Goal: Transaction & Acquisition: Purchase product/service

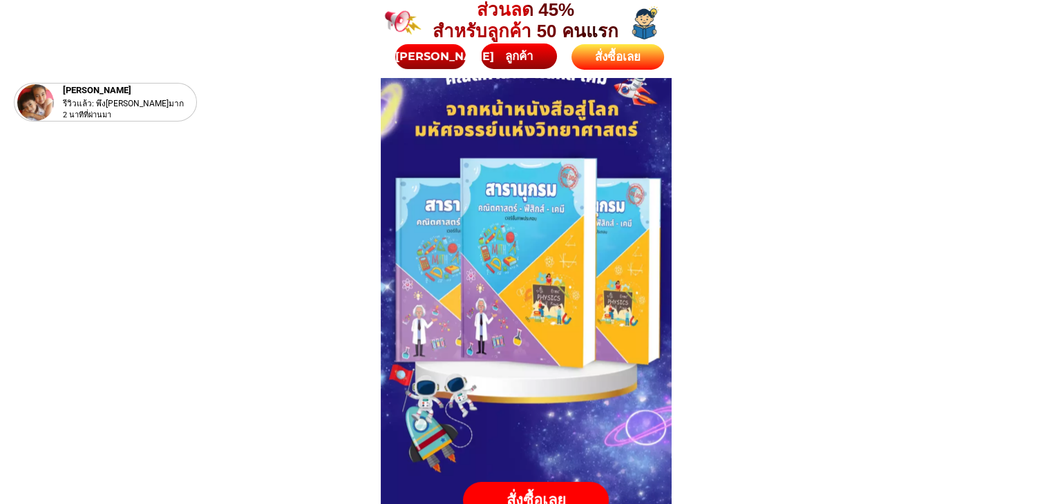
scroll to position [138, 0]
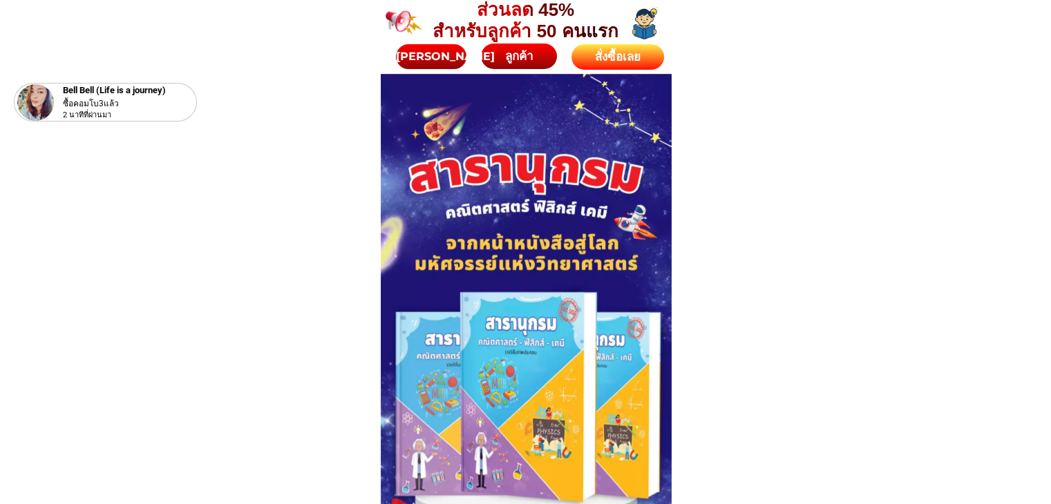
click at [636, 47] on div "สั่งซื้อเลย" at bounding box center [617, 57] width 93 height 26
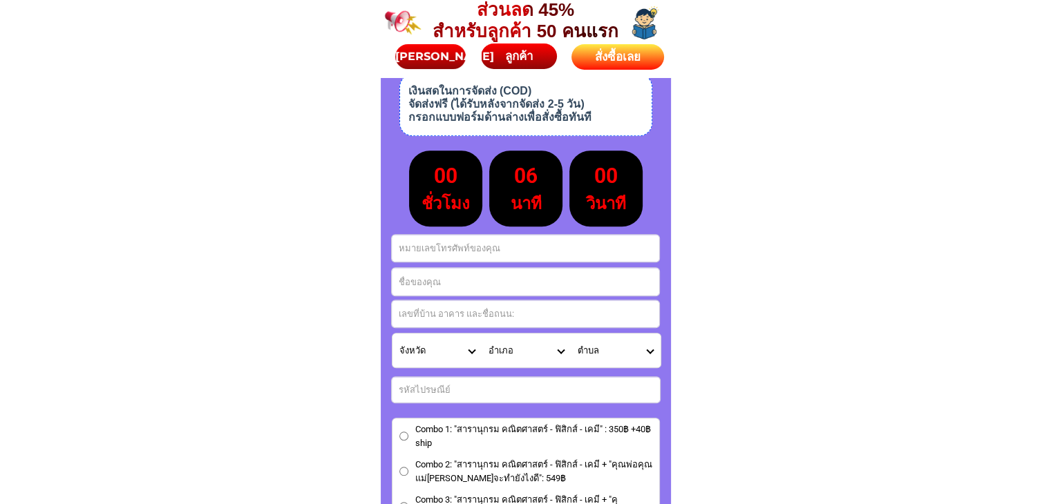
scroll to position [6043, 0]
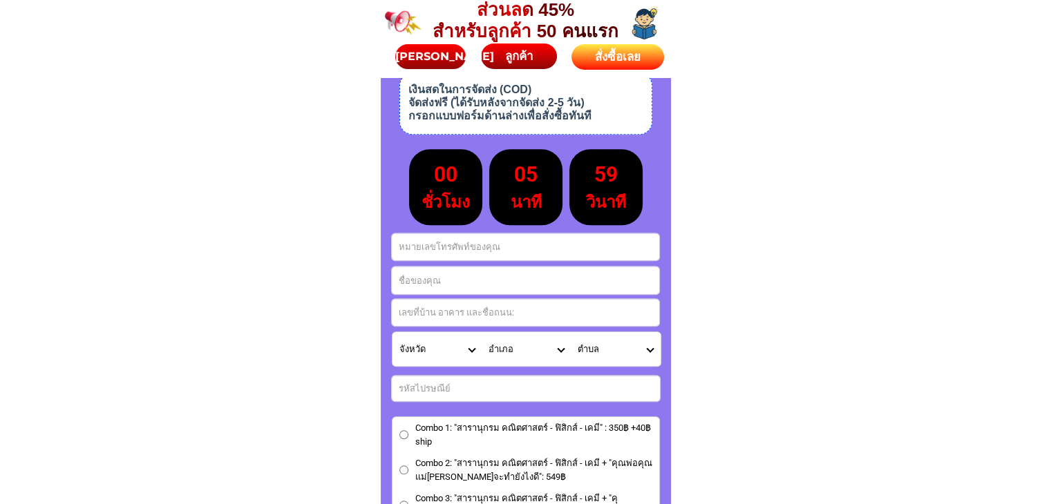
click at [428, 316] on input "Input address" at bounding box center [525, 312] width 267 height 27
paste input "วาสินี ภัทรายุตวรรตน์ 2 ซ.แสมดำ 13 ถ. พระรามสองแขวงแสมดำ เขตบางขุนเทียน กทม 101…"
type input "วาสินี ภัทรายุตวรรตน์ 2 ซ.แสมดำ 13 ถ. พระรามสองแขวงแสมดำ เขตบางขุนเทียน กทม 101…"
click at [430, 277] on input "Input full_name" at bounding box center [525, 281] width 267 height 28
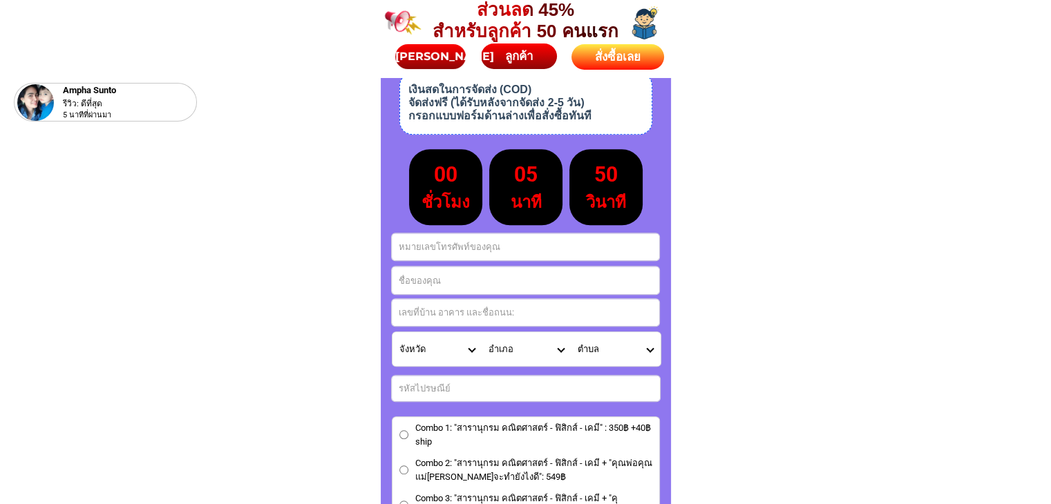
paste input "วาสินี ภัทรายุตวรรตน์"
type input "วาสินี ภัทรายุตวรรตน์"
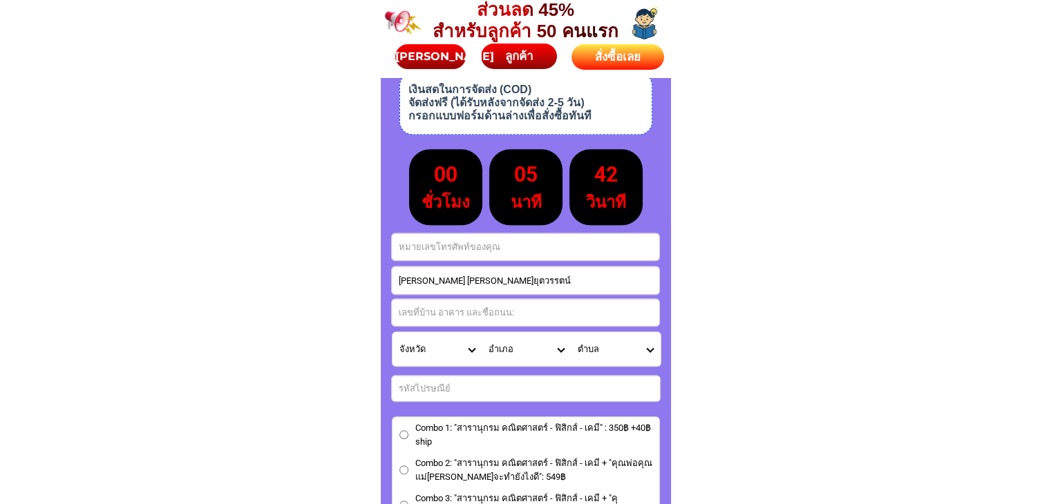
click at [444, 233] on input "Input phone_number" at bounding box center [525, 246] width 267 height 27
paste input "0899228858"
type input "0899228858"
click at [448, 313] on input "Input address" at bounding box center [525, 312] width 267 height 27
paste input "2 ซ.แสมดำ 13 ถ. พระรามสองแขวงแสมดำ เขตบางขุนเทียน กทม 10150"
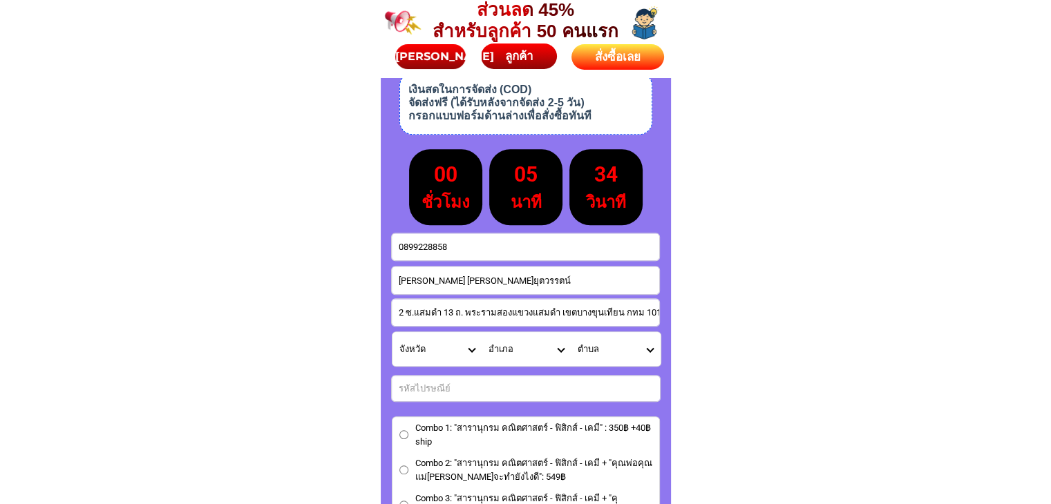
scroll to position [0, 3]
type input "2 ซ.แสมดำ 13 ถ. พระรามสองแขวงแสมดำ เขตบางขุนเทียน กทม 10150"
click at [468, 344] on select "จังหวัด กระบี่/ Krabi กรุงเทพมหานคร/ Bangkok กาญจนบุรี/ Kanchanaburi กาฬสินธุ์/…" at bounding box center [436, 349] width 89 height 34
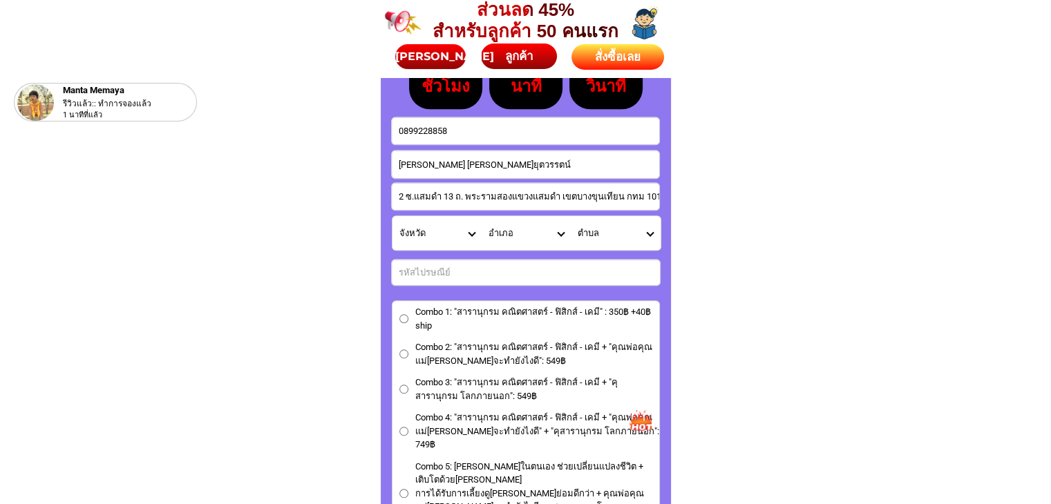
scroll to position [6181, 0]
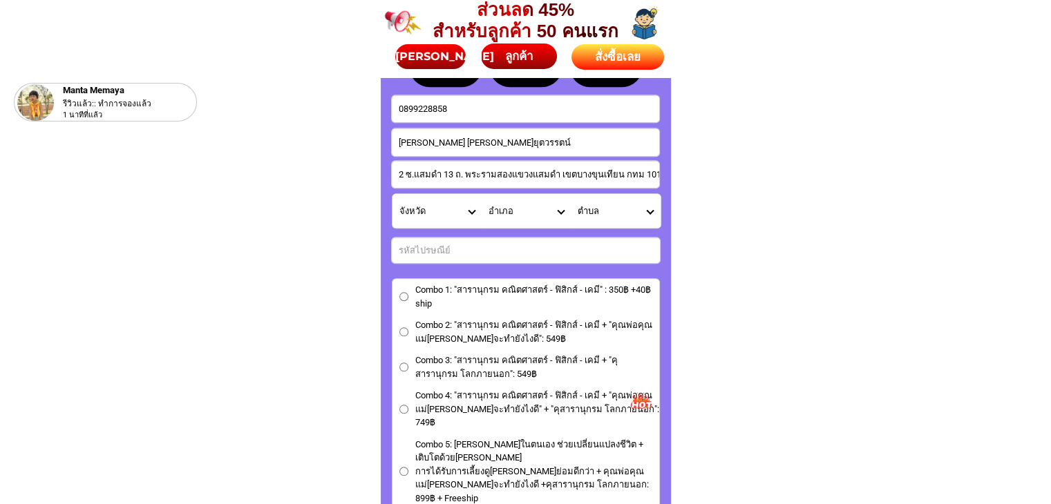
click at [589, 259] on input "Input number_input_1" at bounding box center [526, 251] width 268 height 26
type input "10150"
click at [403, 363] on input "Combo 3: "สารานุกรม คณิตศาสตร์ - ฟิสิกส์ - เคมี + "คุสารานุกรม โลกภายนอก": 549฿" at bounding box center [403, 367] width 9 height 9
radio input "true"
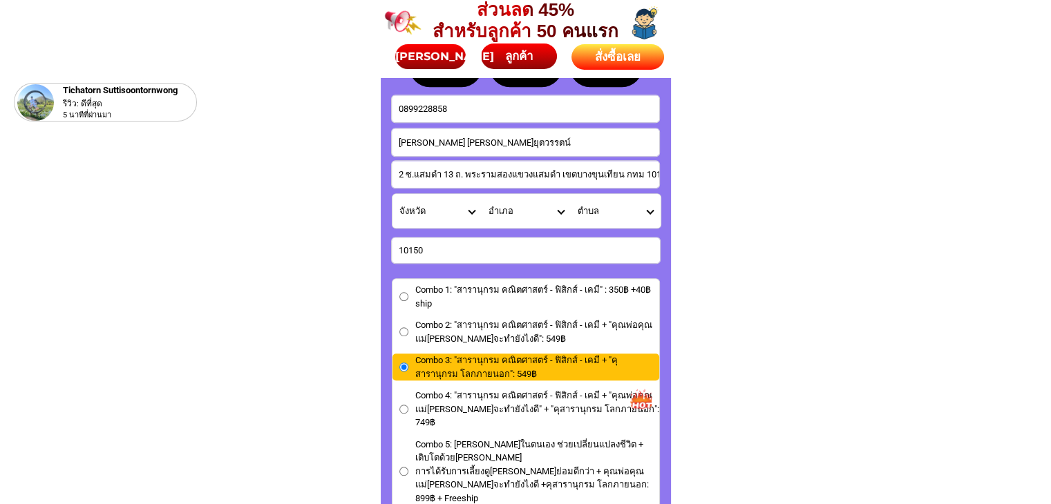
click at [468, 213] on select "จังหวัด กระบี่/ Krabi กรุงเทพมหานคร/ Bangkok กาญจนบุรี/ Kanchanaburi กาฬสินธุ์/…" at bounding box center [436, 211] width 89 height 34
click at [474, 211] on select "จังหวัด กระบี่/ Krabi กรุงเทพมหานคร/ Bangkok กาญจนบุรี/ Kanchanaburi กาฬสินธุ์/…" at bounding box center [436, 211] width 89 height 34
select select "66_R92277"
click at [392, 194] on select "จังหวัด กระบี่/ Krabi กรุงเทพมหานคร/ Bangkok กาญจนบุรี/ Kanchanaburi กาฬสินธุ์/…" at bounding box center [436, 211] width 89 height 34
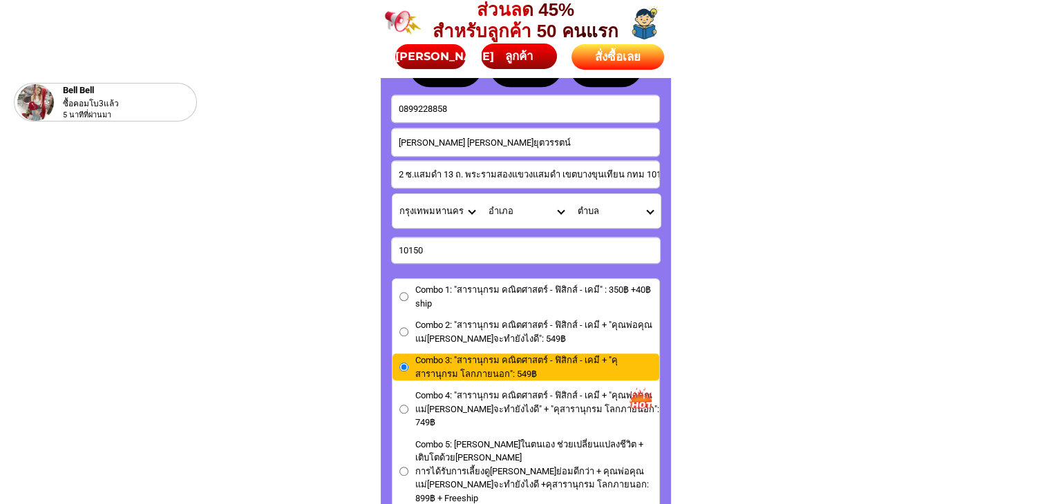
click at [564, 213] on select "อำเภอ คลองเตย/ Khlong Toei คลองสาน/ Khlong San คลองสามวา/ Klong Sam Wa คันนายาว…" at bounding box center [525, 211] width 89 height 34
select select "66_R3147313"
click at [481, 194] on select "อำเภอ คลองเตย/ Khlong Toei คลองสาน/ Khlong San คลองสามวา/ Klong Sam Wa คันนายาว…" at bounding box center [525, 211] width 89 height 34
click at [649, 214] on select "ตำบล ท่าข้าม/ Tha Kham แสมดำ/ Samae Dam" at bounding box center [615, 211] width 89 height 34
select select "66_R0000041"
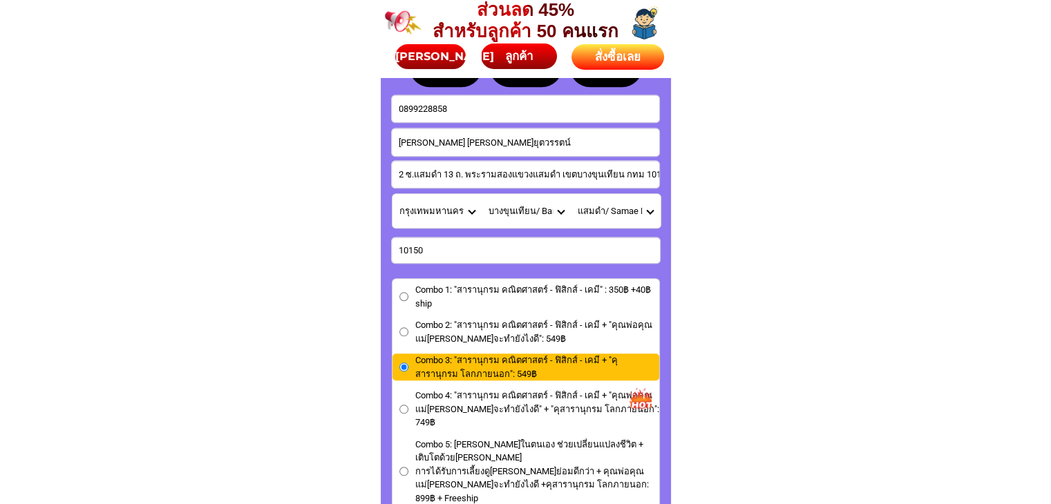
click at [571, 194] on select "ตำบล ท่าข้าม/ Tha Kham แสมดำ/ Samae Dam" at bounding box center [615, 211] width 89 height 34
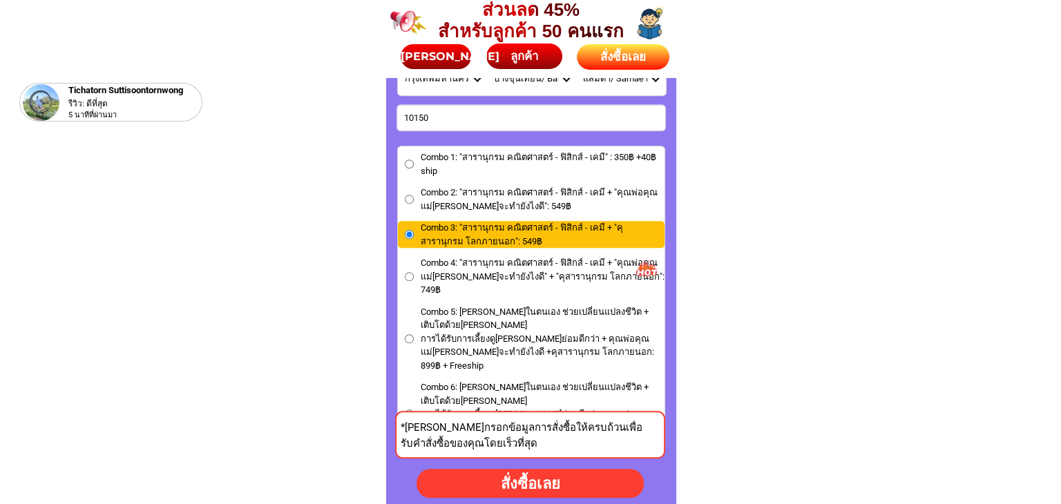
scroll to position [6320, 0]
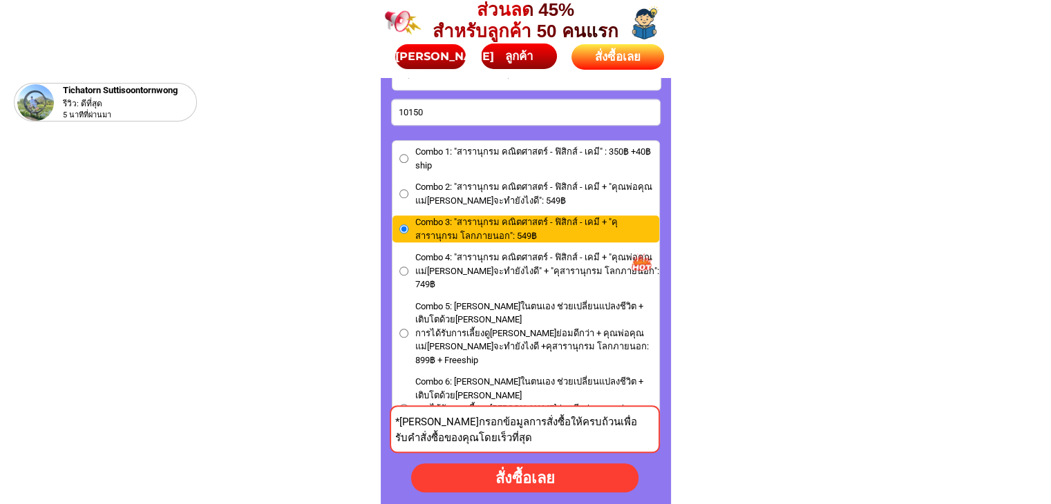
click at [406, 404] on input "Combo 6: วินัยในตนเอง ช่วยเปลี่ยนแปลงชีวิต + เติบโตด้วยนิสัยดี การได้รับการเลี้…" at bounding box center [403, 408] width 9 height 9
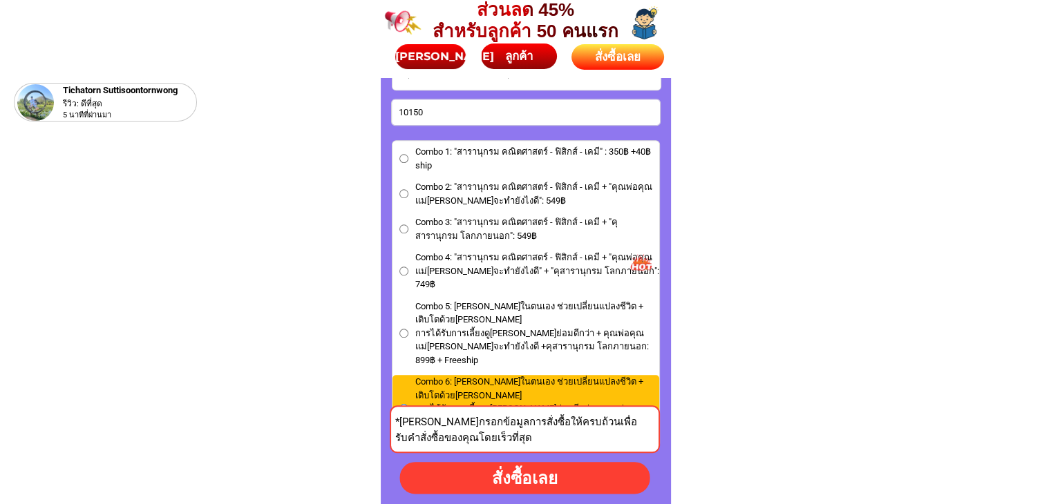
click at [511, 485] on div "สั่งซื้อเลย" at bounding box center [524, 479] width 252 height 26
radio input "true"
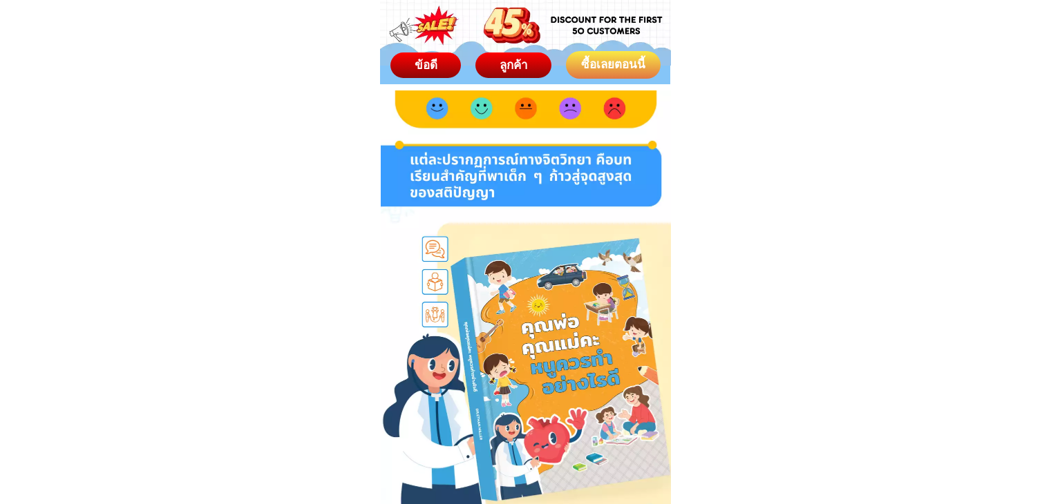
scroll to position [484, 0]
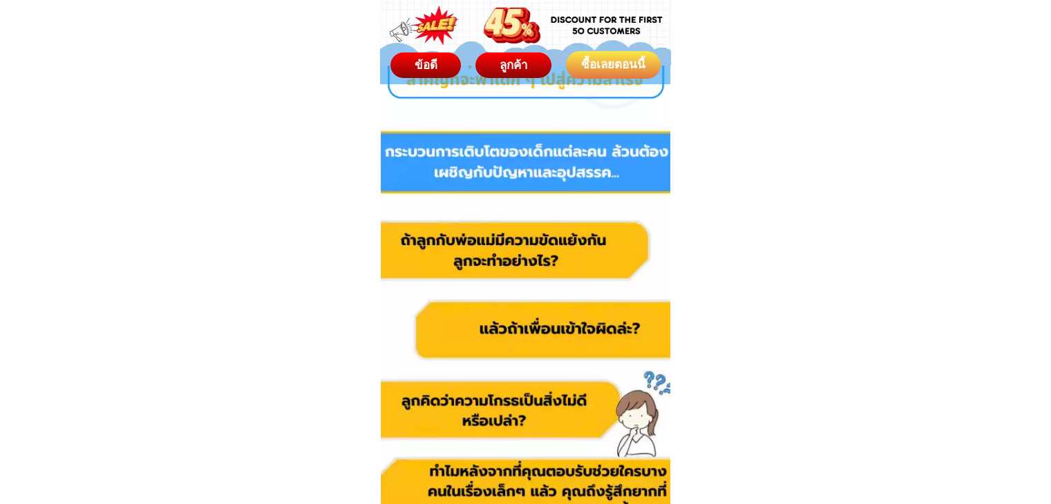
click at [629, 70] on div "ซื้อเลยตอนนี้" at bounding box center [613, 65] width 95 height 18
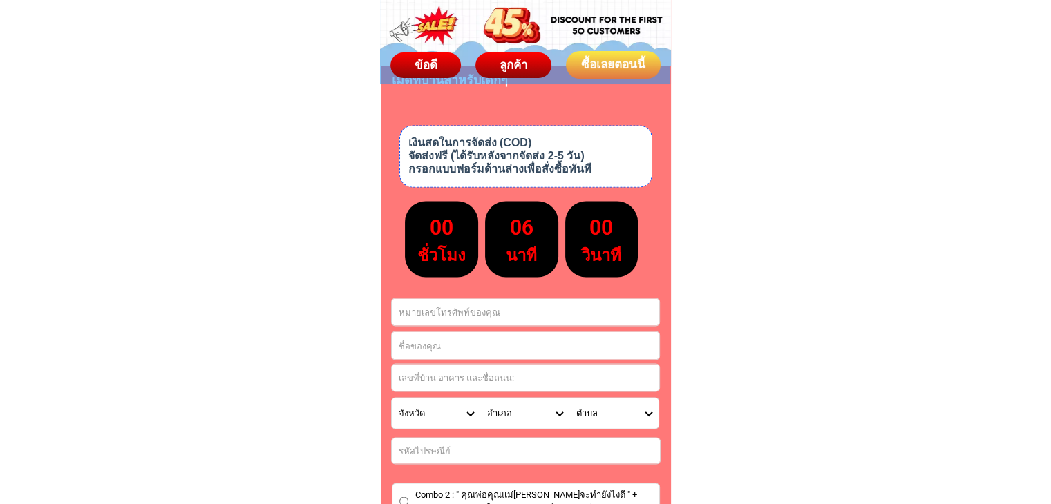
scroll to position [7955, 0]
